Goal: Book appointment/travel/reservation

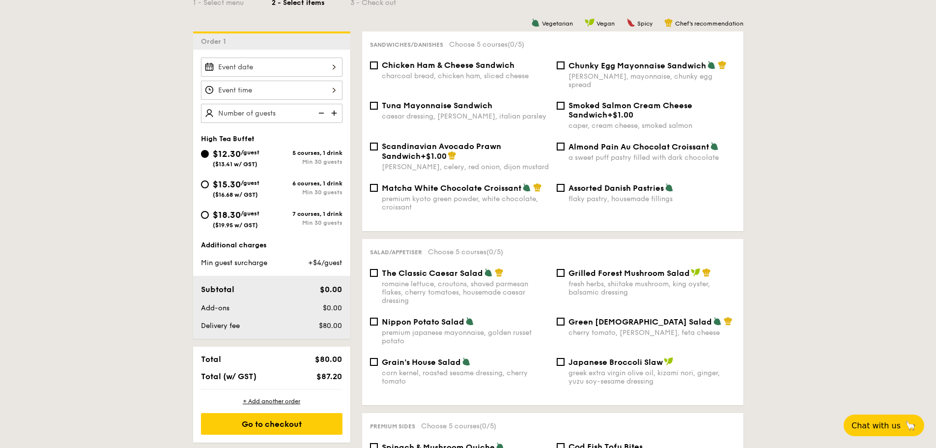
scroll to position [197, 0]
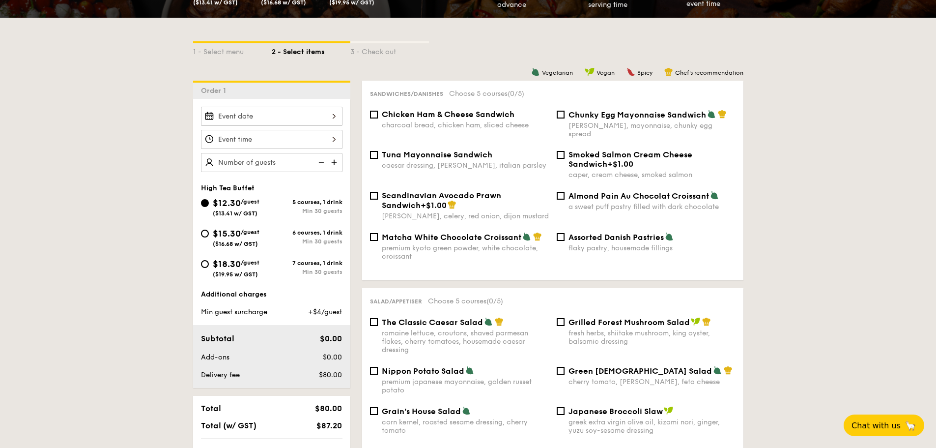
click at [292, 116] on div at bounding box center [272, 116] width 142 height 19
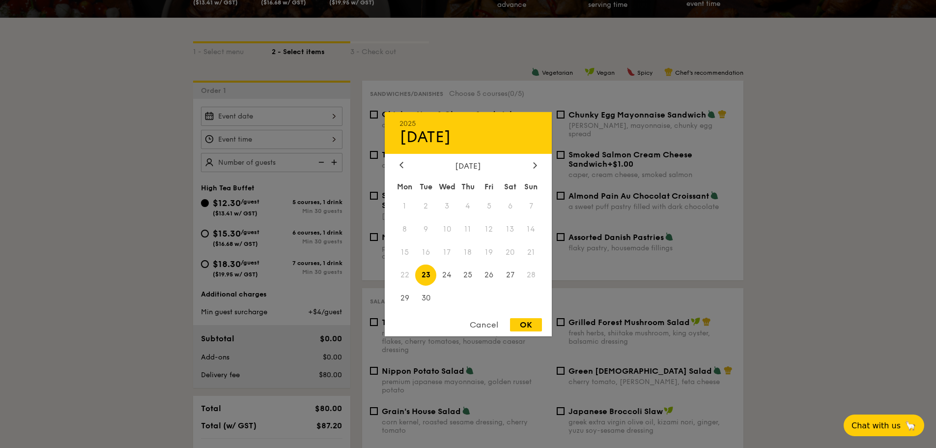
click at [528, 165] on div "[DATE]" at bounding box center [469, 165] width 138 height 9
click at [533, 163] on div at bounding box center [535, 165] width 9 height 9
click at [510, 275] on span "25" at bounding box center [510, 274] width 21 height 21
click at [534, 323] on div "OK" at bounding box center [526, 324] width 32 height 13
type input "[DATE]"
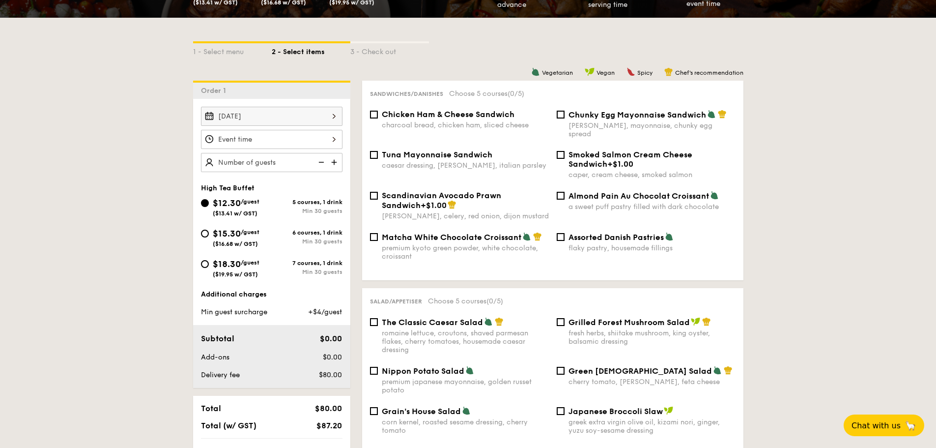
click at [286, 145] on div at bounding box center [272, 139] width 142 height 19
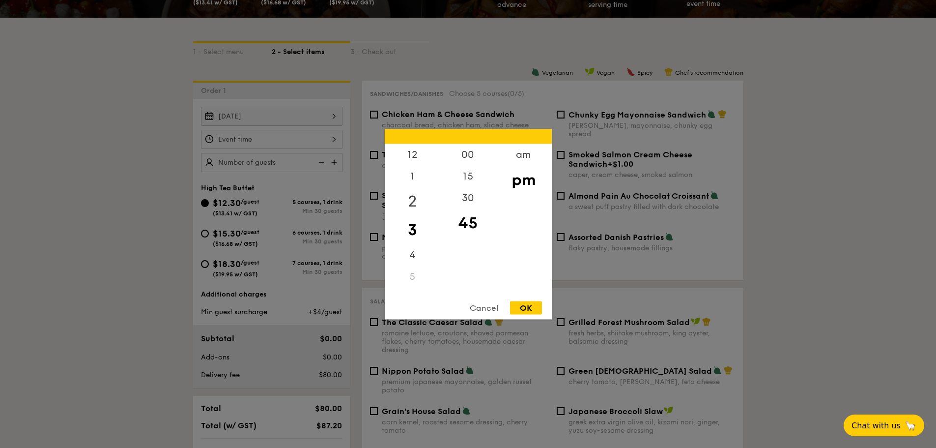
click at [416, 199] on div "2" at bounding box center [413, 201] width 56 height 29
click at [463, 159] on div "00" at bounding box center [468, 158] width 56 height 29
click at [523, 307] on div "OK" at bounding box center [526, 307] width 32 height 13
type input "2:00PM"
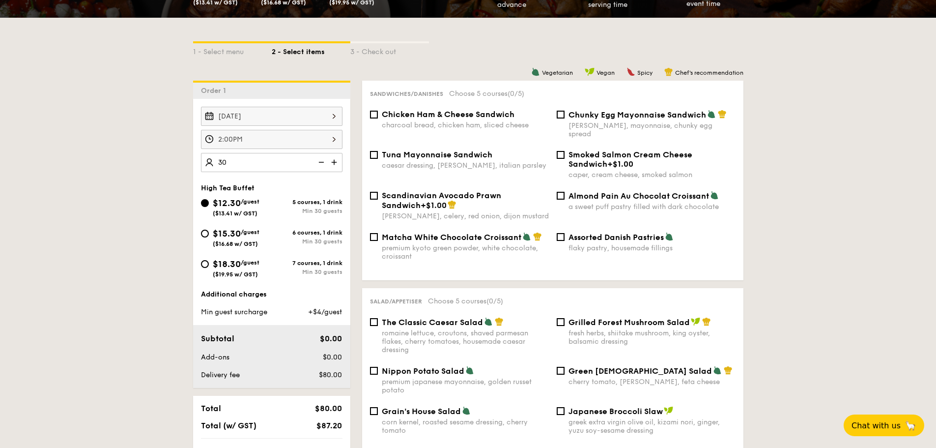
type input "30 guests"
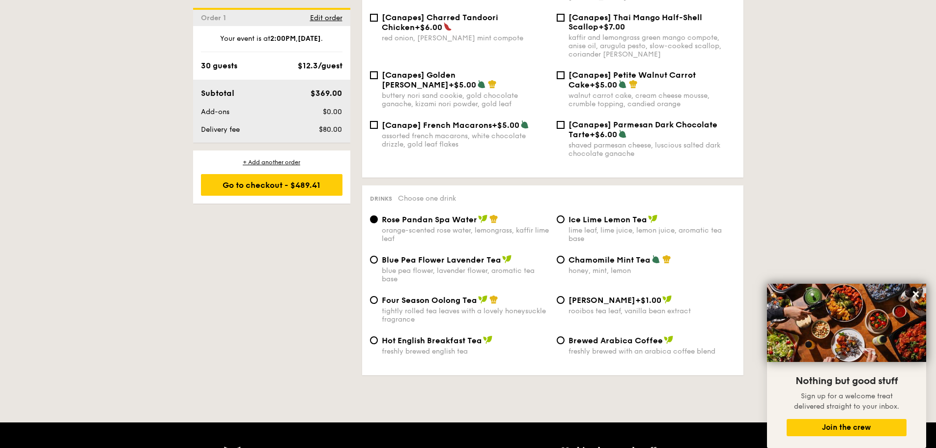
scroll to position [1474, 0]
